Goal: Task Accomplishment & Management: Manage account settings

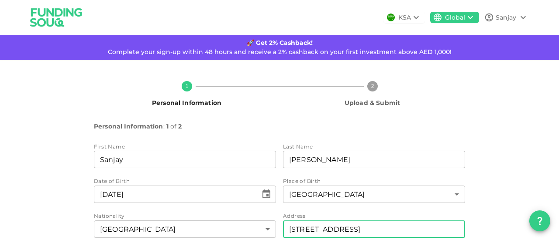
scroll to position [71, 0]
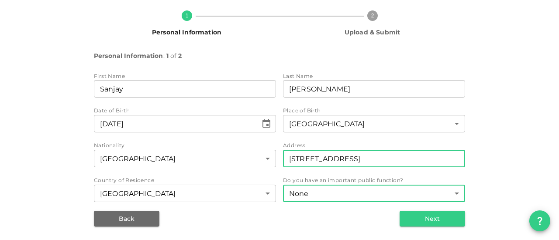
type input "[STREET_ADDRESS]"
click at [316, 194] on body "KSA Global Sanjay 🚀 Get 2% Cashback! Complete your sign-up within 48 hours and …" at bounding box center [279, 120] width 559 height 240
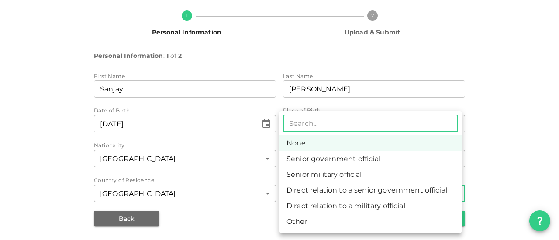
click at [312, 143] on li "None" at bounding box center [370, 144] width 182 height 16
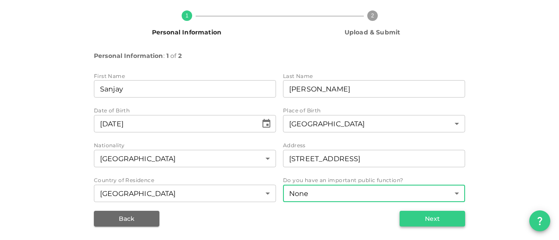
click at [407, 218] on button "Next" at bounding box center [431, 219] width 65 height 16
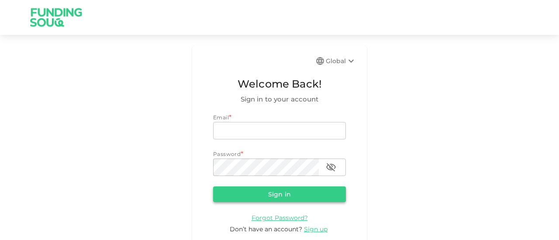
type input "sanjay.bhalla@hotmail.com"
click at [288, 192] on button "Sign in" at bounding box center [279, 195] width 133 height 16
click at [288, 192] on form "Email * email sanjay.bhalla@hotmail.com email Password * password password Sign…" at bounding box center [279, 173] width 133 height 121
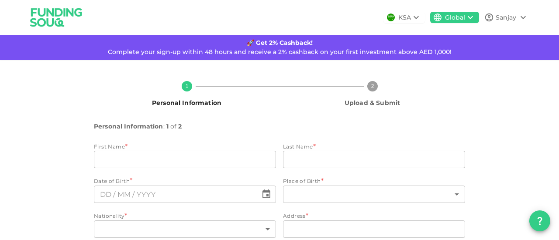
type input "Sanjay"
type input "[PERSON_NAME]"
type input "100"
type input "207"
type input "The Villa, Aldea 9, RG115, Dubailand"
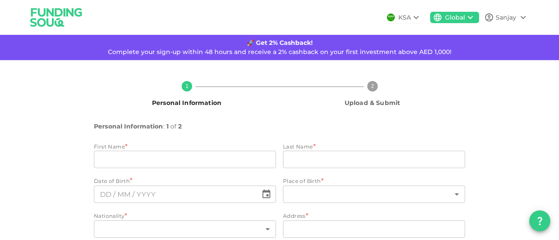
type input "2"
type input "1"
type input "⁦⁨[DATE]⁩⁩"
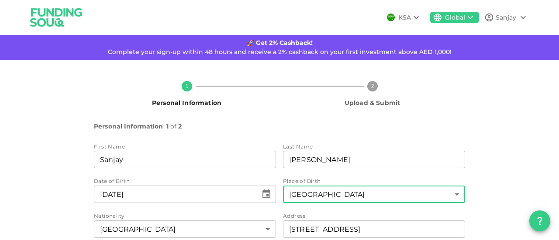
scroll to position [71, 0]
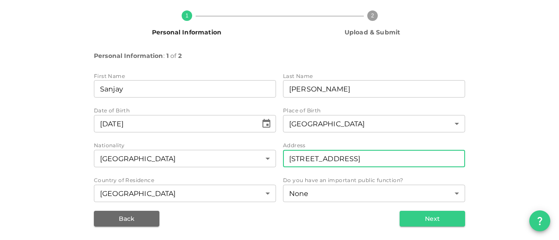
click at [412, 159] on input "The Villa, Aldea 9, RG115, Dubailand" at bounding box center [374, 158] width 182 height 17
type input "T"
type input "D"
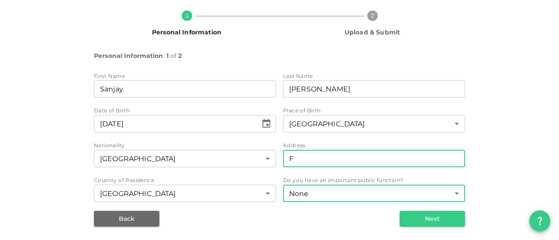
type input "[STREET_ADDRESS]"
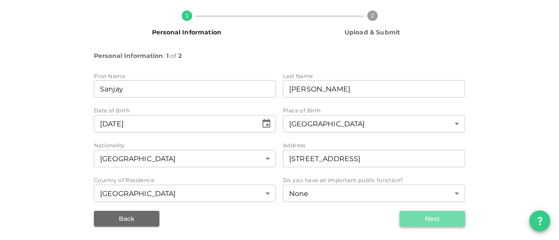
click at [413, 219] on button "Next" at bounding box center [431, 219] width 65 height 16
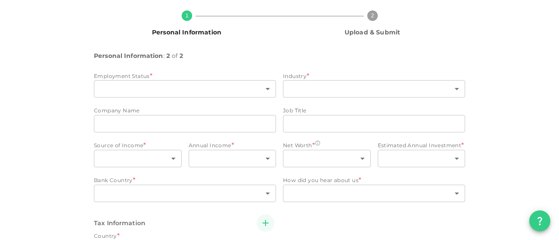
type input "16"
type input "1"
type input "2"
type input "1"
type input "2"
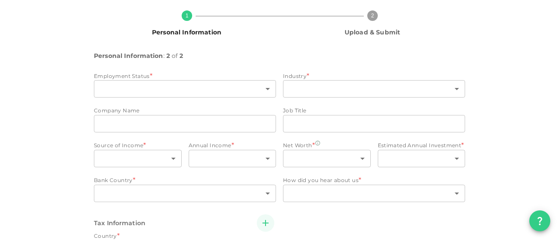
type input "5"
type input "2"
type input "10"
type input "2"
radio input "false"
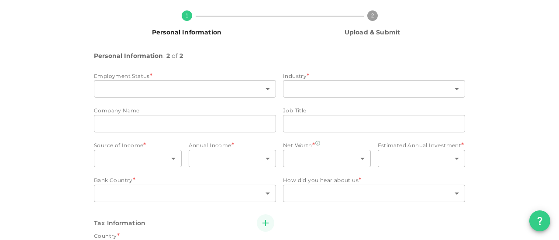
radio input "true"
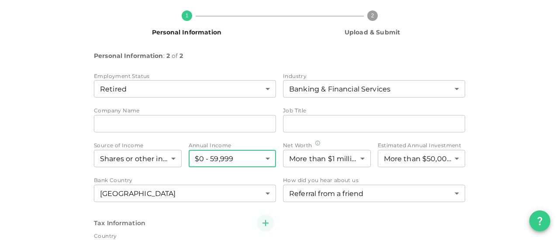
click at [263, 158] on body "KSA Global Sanjay 🚀 Get 2% Cashback! Complete your sign-up within 48 hours and …" at bounding box center [279, 120] width 559 height 240
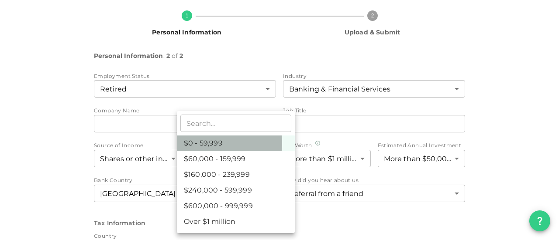
click at [209, 144] on li "$0 - 59,999" at bounding box center [236, 144] width 118 height 16
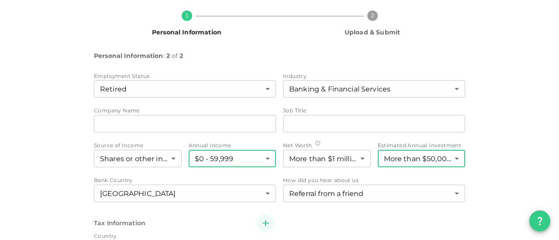
click at [454, 160] on body "KSA Global Sanjay 🚀 Get 2% Cashback! Complete your sign-up within 48 hours and …" at bounding box center [279, 120] width 559 height 240
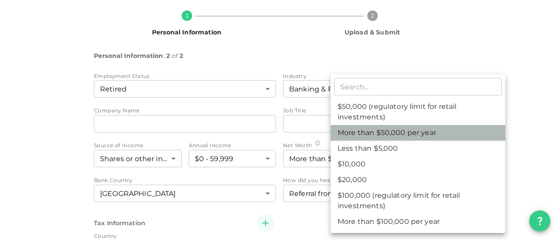
click at [371, 131] on li "More than $50,000 per year" at bounding box center [417, 133] width 175 height 16
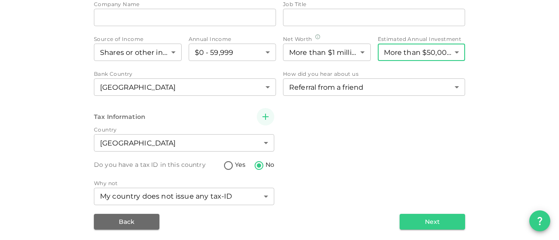
scroll to position [179, 0]
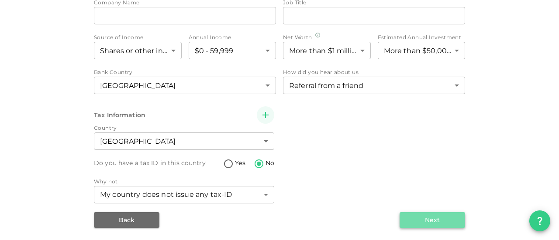
click at [425, 220] on button "Next" at bounding box center [431, 221] width 65 height 16
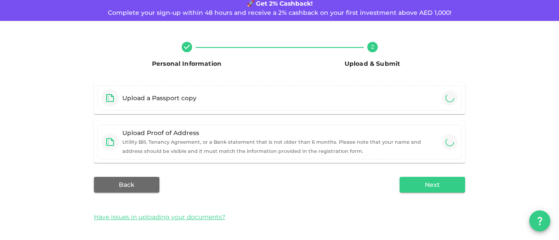
scroll to position [79, 0]
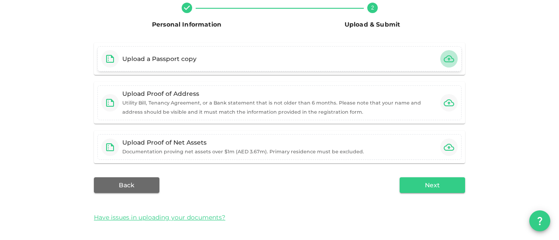
click at [445, 59] on icon "button" at bounding box center [448, 58] width 10 height 7
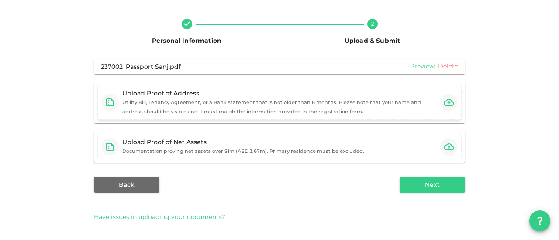
click at [446, 103] on icon "button" at bounding box center [448, 102] width 10 height 7
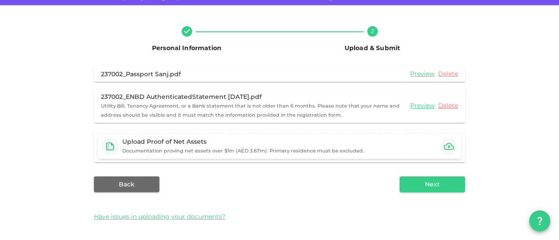
click at [443, 148] on icon "button" at bounding box center [448, 146] width 10 height 10
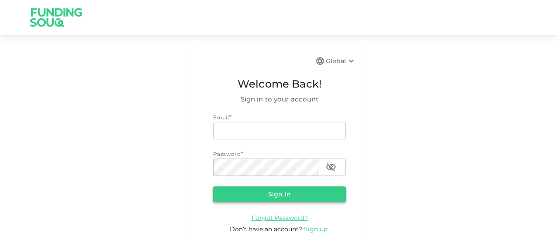
type input "[EMAIL_ADDRESS][PERSON_NAME][DOMAIN_NAME]"
click at [241, 194] on button "Sign in" at bounding box center [279, 195] width 133 height 16
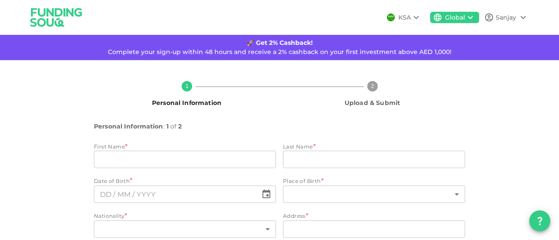
type input "Sanjay"
type input "[PERSON_NAME]"
type input "100"
type input "207"
type input "[STREET_ADDRESS]"
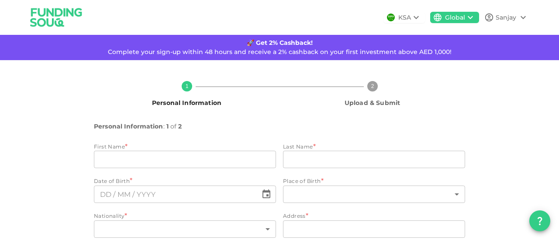
type input "2"
type input "1"
type input "⁦⁨[DATE]⁩⁩"
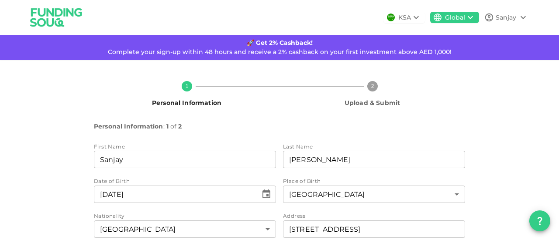
scroll to position [71, 0]
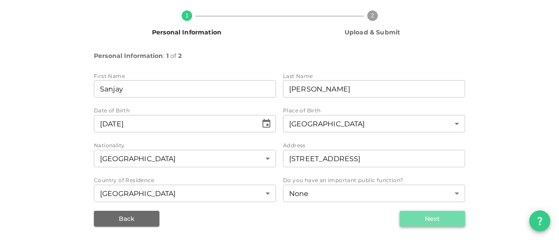
click at [421, 218] on button "Next" at bounding box center [431, 219] width 65 height 16
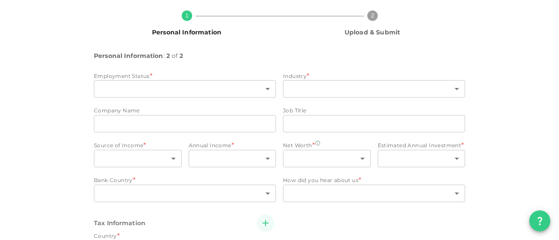
type input "16"
type input "1"
type input "2"
type input "1"
type input "2"
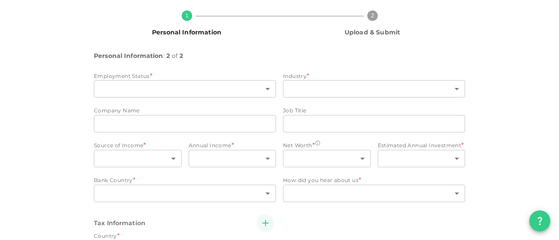
type input "5"
type input "2"
type input "10"
type input "2"
radio input "false"
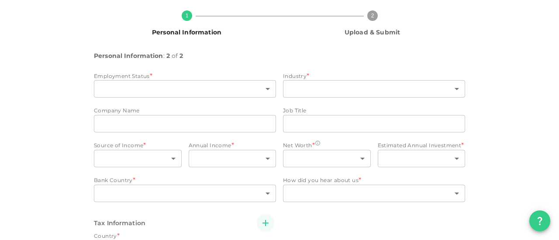
radio input "true"
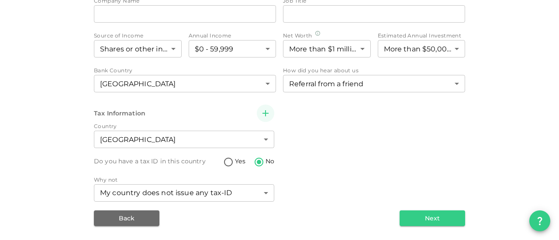
scroll to position [181, 0]
click at [433, 218] on button "Next" at bounding box center [431, 219] width 65 height 16
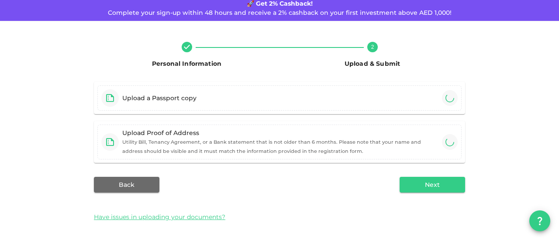
scroll to position [55, 0]
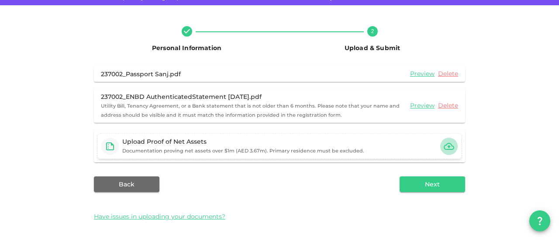
click at [444, 148] on icon "button" at bounding box center [448, 146] width 10 height 10
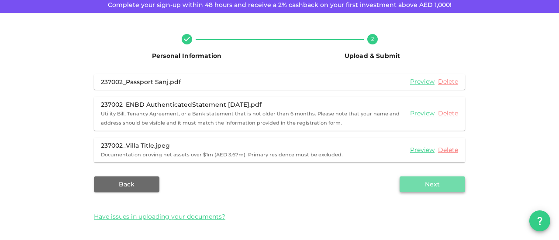
click at [415, 182] on button "Next" at bounding box center [431, 185] width 65 height 16
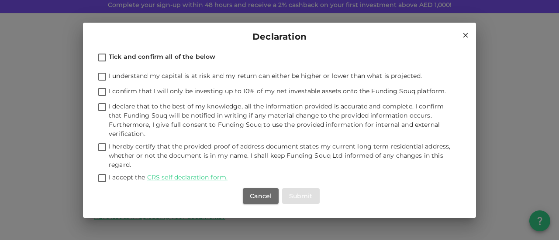
click at [97, 77] on input "I understand my capital is at risk and my return can either be higher or lower …" at bounding box center [102, 78] width 13 height 12
checkbox input "true"
click at [101, 90] on input "I confirm that I will only be investing up to 10% of my net investable assets o…" at bounding box center [102, 93] width 13 height 12
checkbox input "true"
click at [101, 105] on input "I declare that to the best of my knowledge, all the information provided is acc…" at bounding box center [102, 108] width 13 height 12
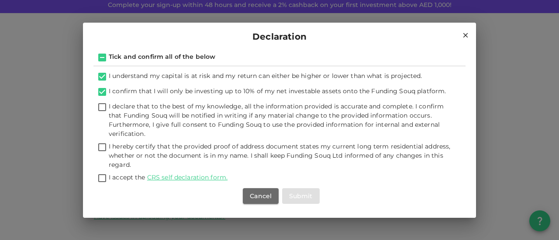
checkbox input "true"
click at [104, 148] on input "I hereby certify that the provided proof of address document states my current …" at bounding box center [102, 148] width 13 height 12
checkbox input "true"
click at [103, 178] on input "I accept the CRS self declaration form." at bounding box center [102, 179] width 13 height 12
checkbox input "true"
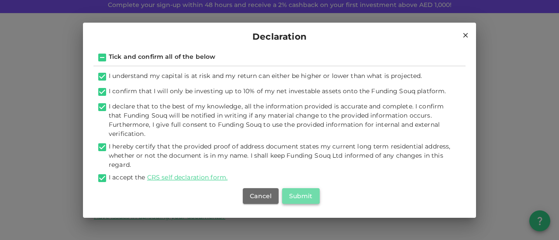
click at [297, 198] on button "Submit" at bounding box center [301, 197] width 38 height 16
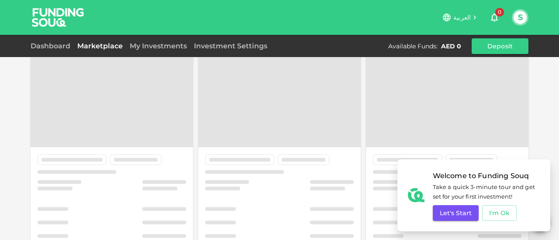
scroll to position [47, 0]
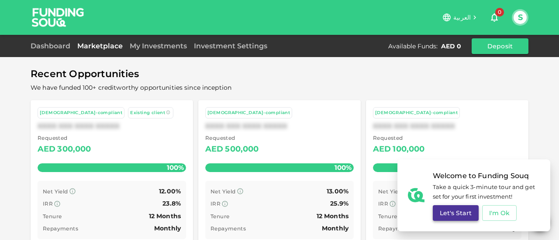
click at [457, 213] on button "Let's Start" at bounding box center [455, 214] width 46 height 16
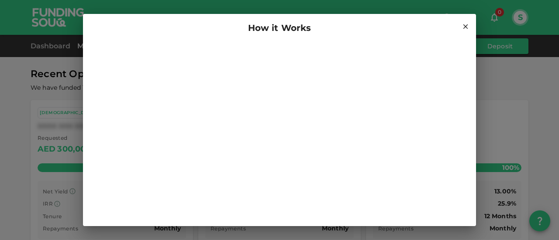
click at [91, 150] on div at bounding box center [279, 155] width 393 height 227
click at [461, 27] on icon at bounding box center [465, 27] width 8 height 8
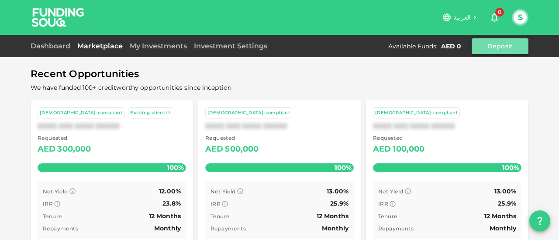
click at [493, 43] on button "Deposit" at bounding box center [499, 46] width 57 height 16
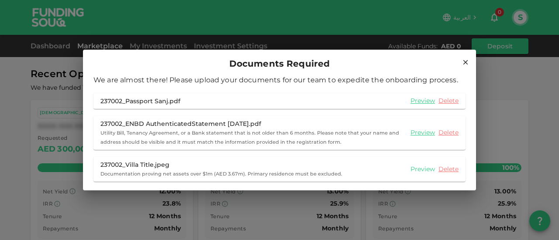
click at [418, 169] on link "Preview" at bounding box center [422, 169] width 24 height 8
click at [465, 63] on icon at bounding box center [465, 62] width 5 height 5
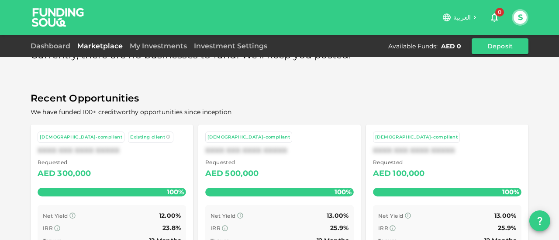
scroll to position [0, 0]
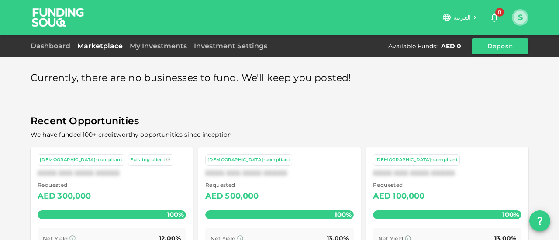
click at [522, 18] on button "S" at bounding box center [519, 17] width 13 height 13
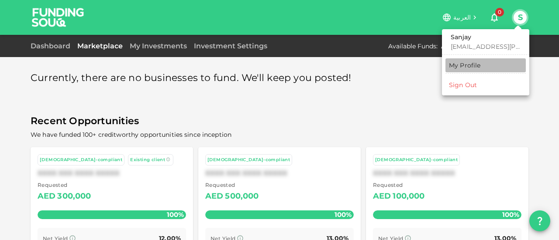
click at [467, 64] on div "My Profile" at bounding box center [465, 65] width 32 height 9
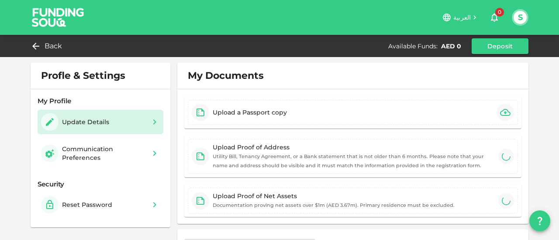
type input "⁦⁨[DATE]⁩⁩"
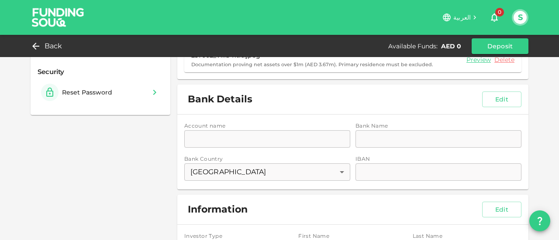
scroll to position [113, 0]
click at [259, 137] on div "Account name accountName accountName Bank Name bankName bankName Bank Country […" at bounding box center [352, 151] width 351 height 75
click at [253, 136] on div "Account name accountName accountName Bank Name bankName bankName Bank Country […" at bounding box center [352, 151] width 351 height 75
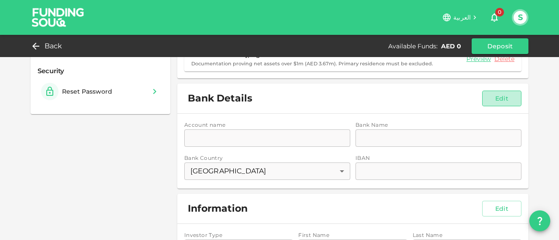
click at [488, 96] on button "Edit" at bounding box center [501, 99] width 39 height 16
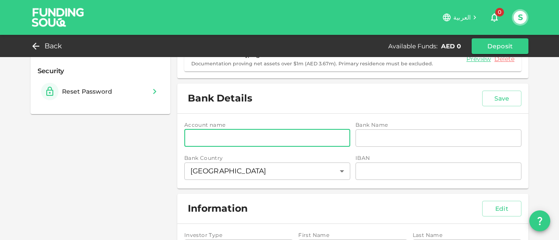
click at [248, 140] on input "accountName" at bounding box center [267, 138] width 166 height 17
type input "E"
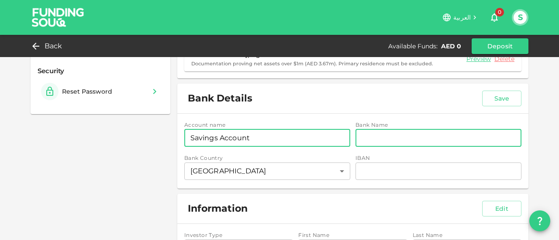
type input "Savings Account"
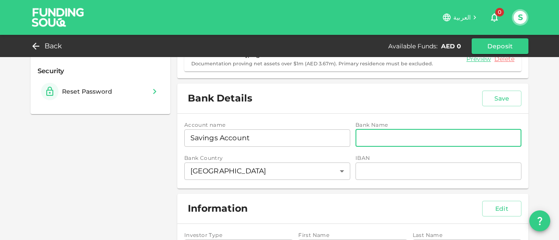
click at [369, 135] on input "bankName" at bounding box center [438, 138] width 166 height 17
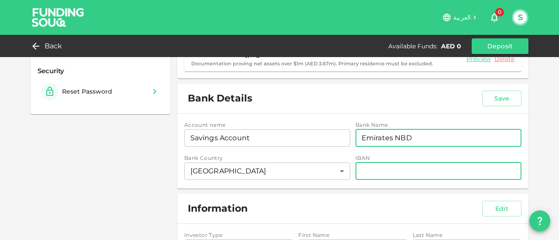
type input "Emirates NBD"
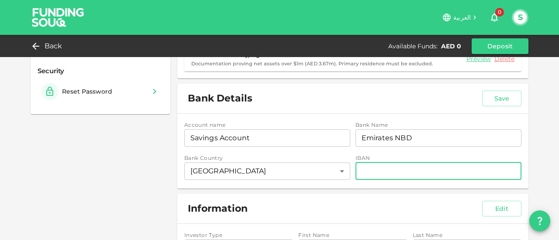
click at [380, 175] on input "iban" at bounding box center [438, 171] width 166 height 17
type input "[FINANCIAL_ID]"
click at [490, 99] on button "Save" at bounding box center [501, 99] width 39 height 16
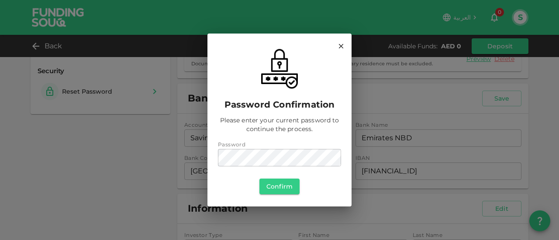
click at [452, 206] on div "Password confirmation Please enter your current password to continue the proces…" at bounding box center [279, 120] width 559 height 240
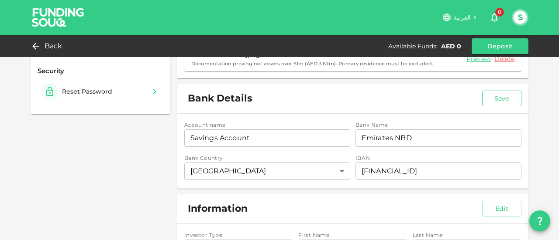
click at [491, 99] on button "Save" at bounding box center [501, 99] width 39 height 16
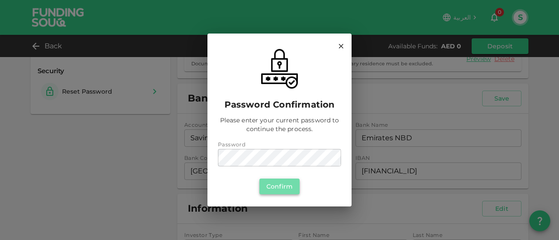
click at [286, 185] on button "Confirm" at bounding box center [279, 187] width 40 height 16
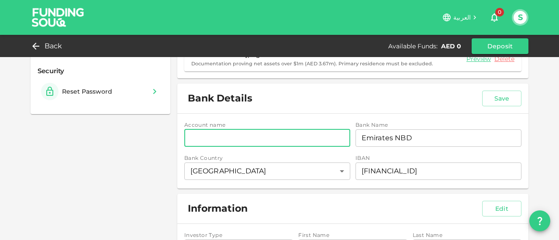
click at [223, 137] on input "accountName" at bounding box center [267, 138] width 166 height 17
type input "Savings Account"
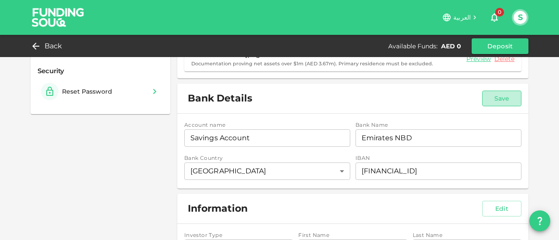
click at [493, 96] on button "Save" at bounding box center [501, 99] width 39 height 16
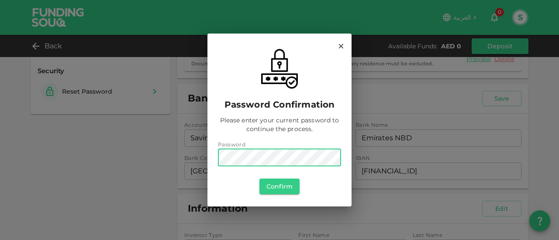
click at [158, 198] on div "Password confirmation Please enter your current password to continue the proces…" at bounding box center [279, 120] width 559 height 240
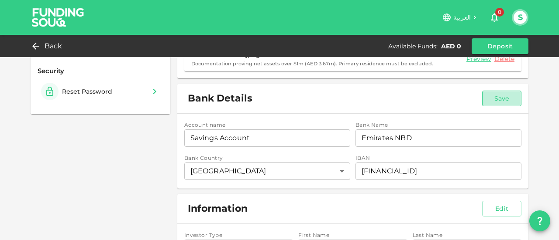
click at [502, 95] on button "Save" at bounding box center [501, 99] width 39 height 16
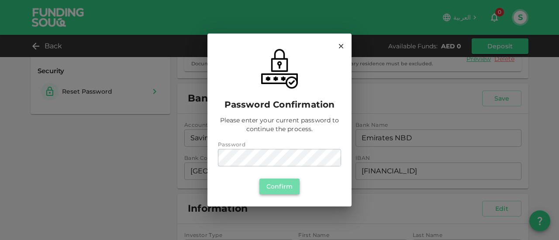
click at [276, 187] on button "Confirm" at bounding box center [279, 187] width 40 height 16
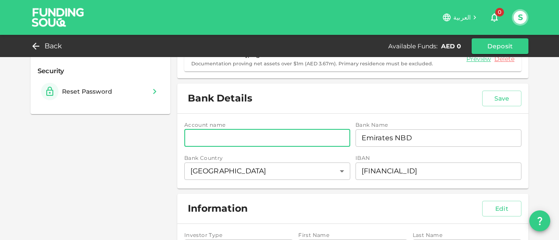
click at [235, 137] on input "accountName" at bounding box center [267, 138] width 166 height 17
type input "[PERSON_NAME]"
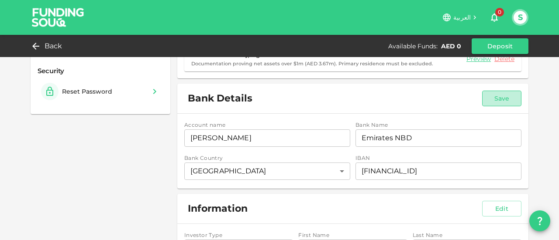
click at [501, 95] on button "Save" at bounding box center [501, 99] width 39 height 16
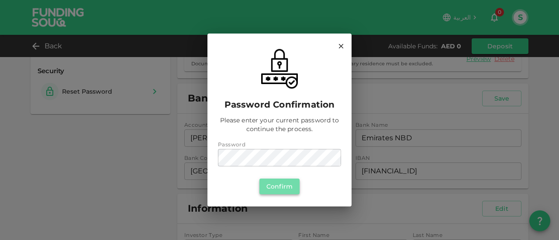
click at [282, 185] on button "Confirm" at bounding box center [279, 187] width 40 height 16
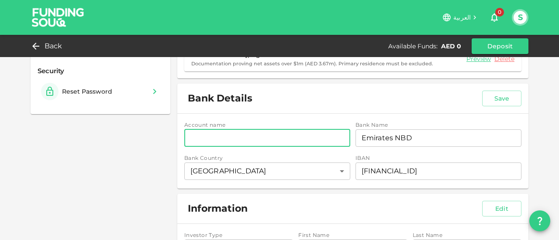
click at [227, 139] on input "accountName" at bounding box center [267, 138] width 166 height 17
type input "[PERSON_NAME]"
click at [497, 100] on button "Save" at bounding box center [501, 99] width 39 height 16
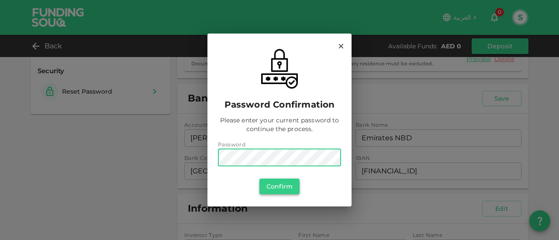
click at [280, 187] on button "Confirm" at bounding box center [279, 187] width 40 height 16
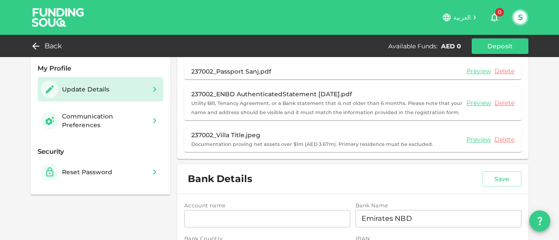
scroll to position [0, 0]
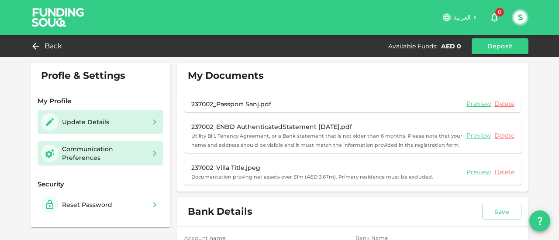
click at [93, 148] on div "Communication Preferences" at bounding box center [104, 153] width 84 height 17
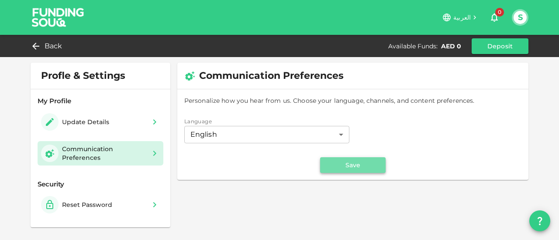
click at [351, 167] on button "Save" at bounding box center [352, 166] width 65 height 16
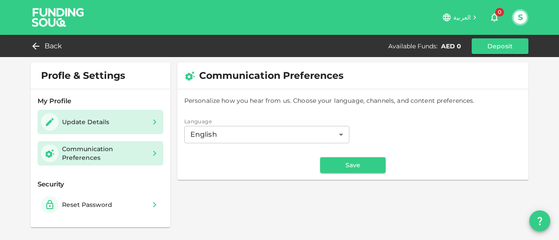
click at [124, 121] on div "Update Details" at bounding box center [100, 121] width 119 height 17
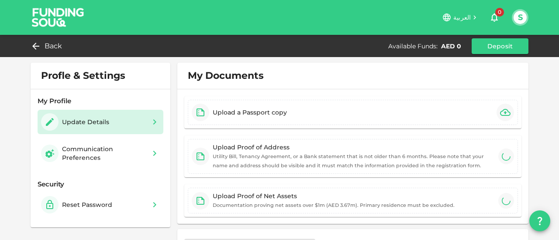
type input "⁦⁨[DATE]⁩⁩"
